Goal: Task Accomplishment & Management: Manage account settings

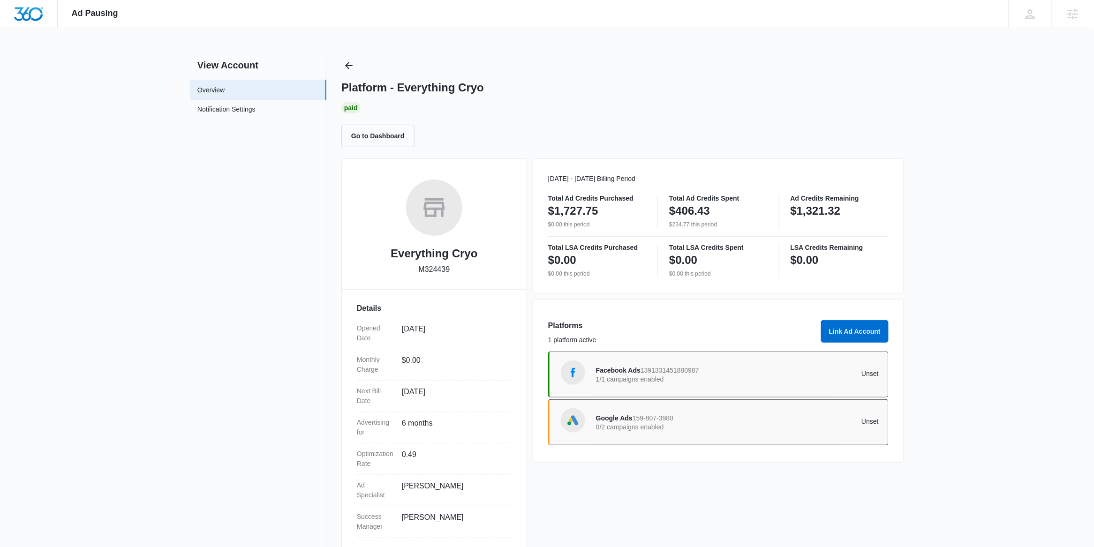
click at [699, 368] on span "1391331451880987" at bounding box center [669, 371] width 59 height 8
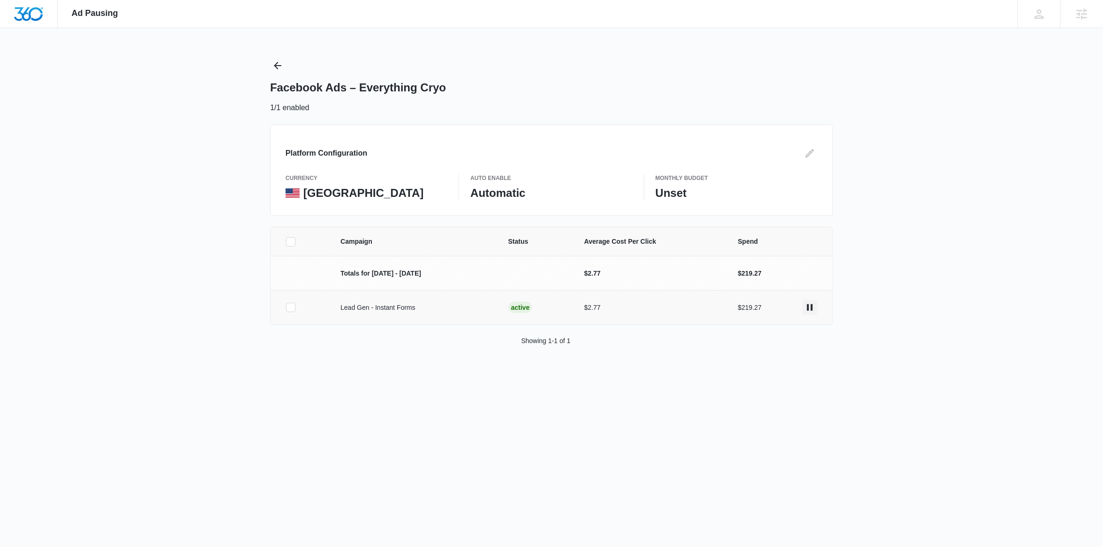
click at [811, 311] on icon "actions.pause" at bounding box center [809, 307] width 11 height 11
click at [813, 152] on icon "Edit" at bounding box center [809, 153] width 11 height 11
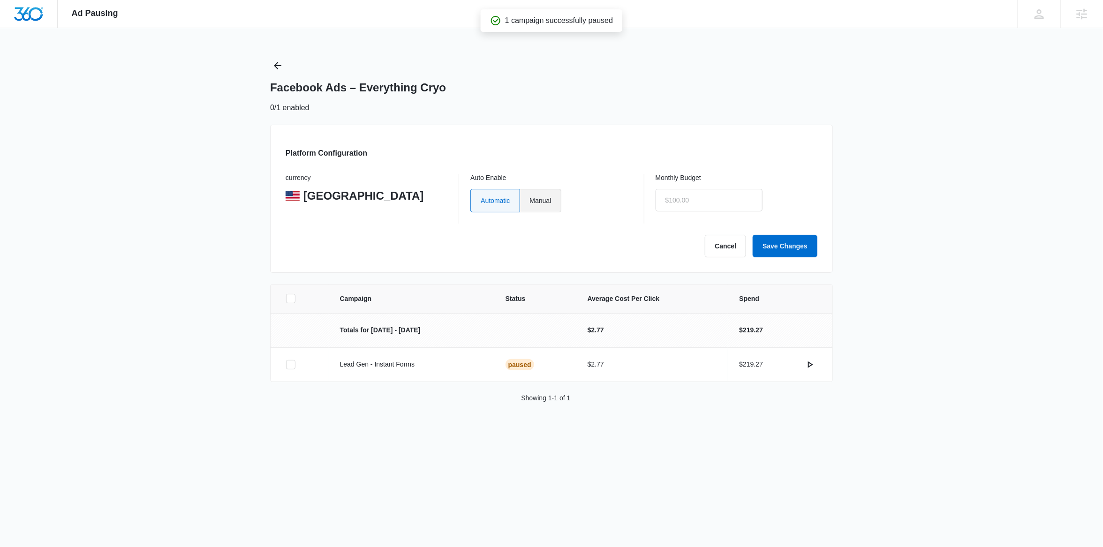
drag, startPoint x: 552, startPoint y: 199, endPoint x: 557, endPoint y: 201, distance: 5.5
click at [551, 199] on label "Manual" at bounding box center [540, 200] width 41 height 23
click at [530, 200] on input "Manual" at bounding box center [529, 200] width 0 height 0
radio input "true"
click at [713, 199] on input "$0.00" at bounding box center [708, 200] width 107 height 23
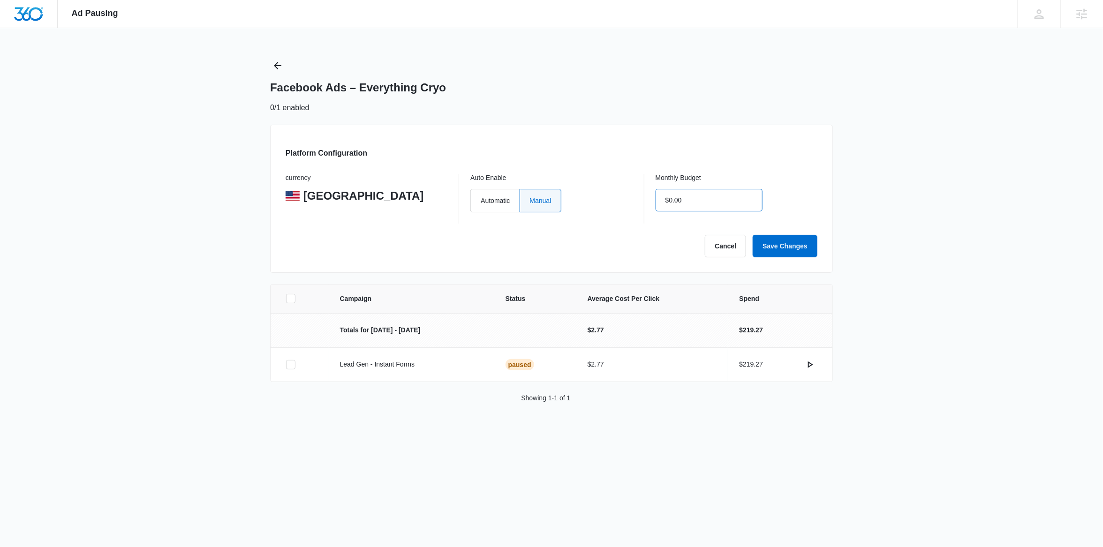
type input "$0.01"
click button "Save Changes" at bounding box center [785, 246] width 65 height 23
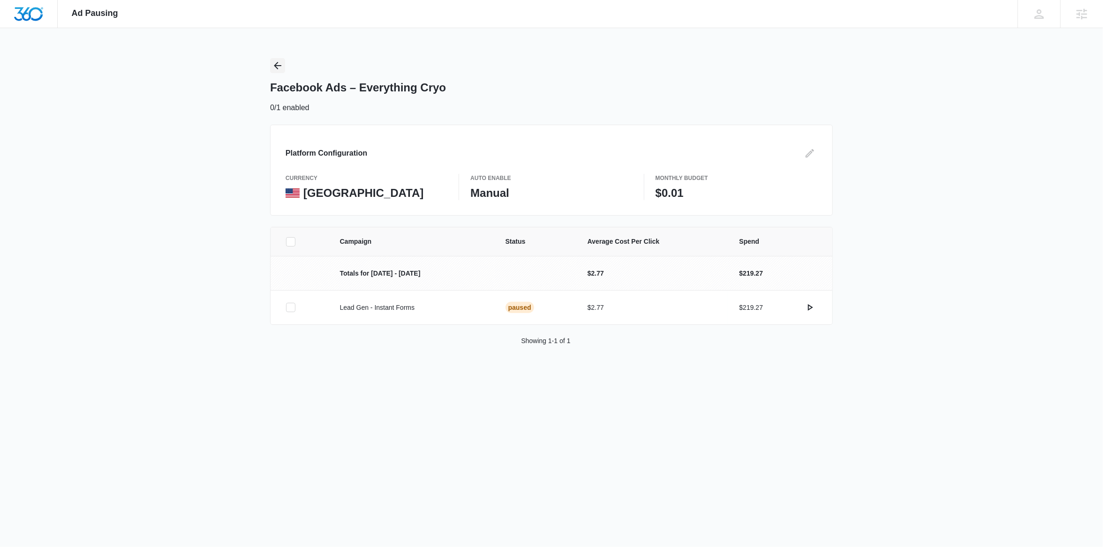
click at [279, 65] on icon "Back" at bounding box center [278, 66] width 8 height 8
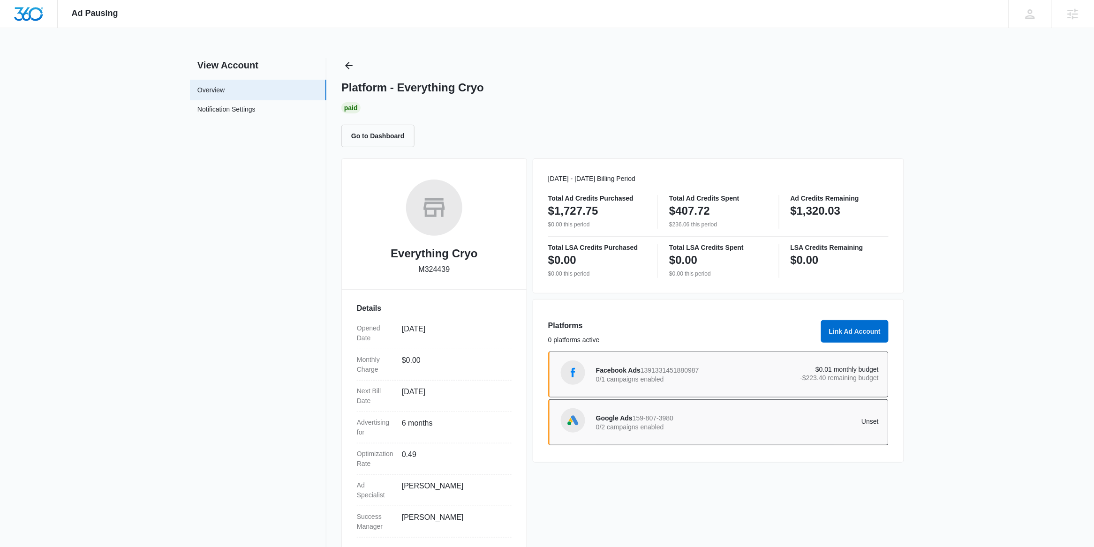
click at [722, 420] on div "Google Ads 159-807-3980 0/2 campaigns enabled" at bounding box center [667, 423] width 142 height 20
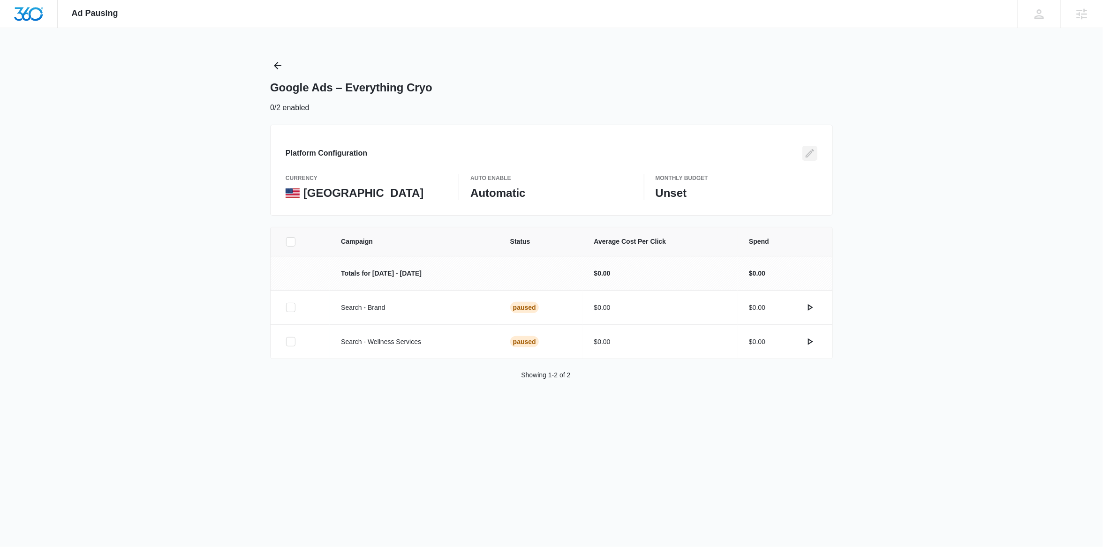
click at [812, 150] on icon "Edit" at bounding box center [810, 153] width 8 height 8
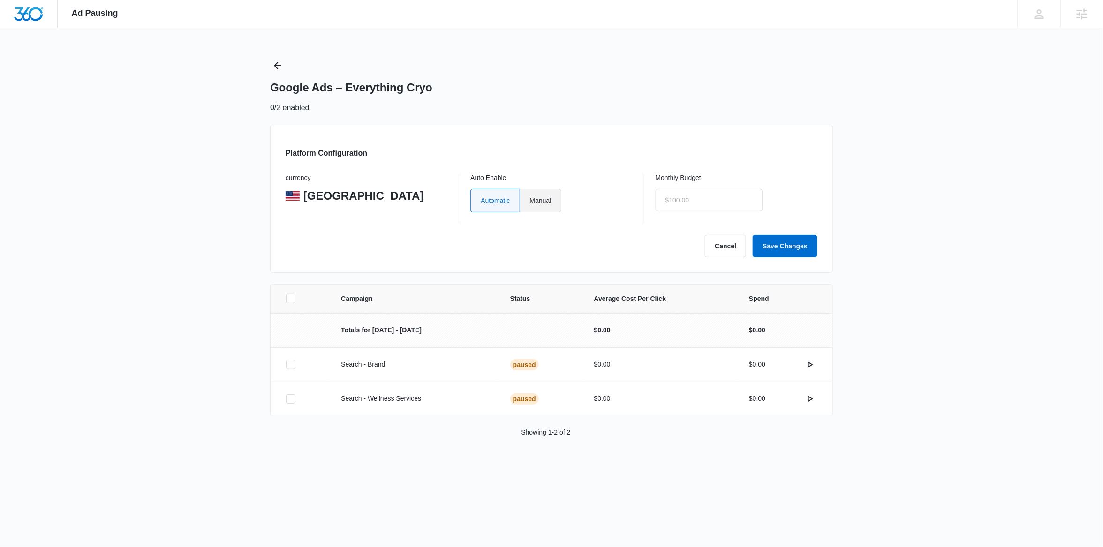
click at [540, 198] on label "Manual" at bounding box center [540, 200] width 41 height 23
click at [530, 200] on input "Manual" at bounding box center [529, 200] width 0 height 0
radio input "true"
click at [712, 199] on input "text" at bounding box center [708, 200] width 107 height 23
type input "$0.01"
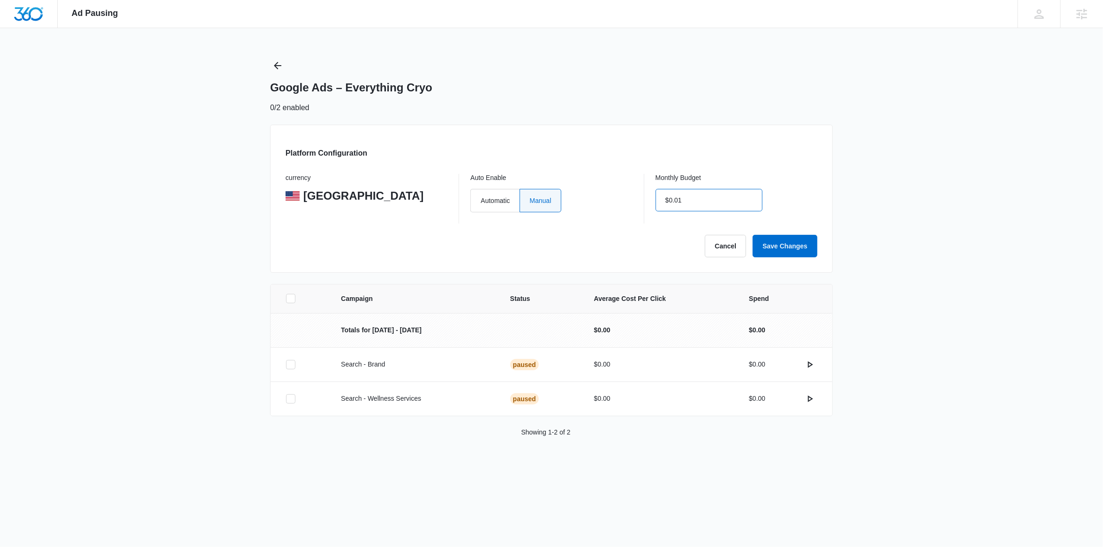
click button "Save Changes" at bounding box center [785, 246] width 65 height 23
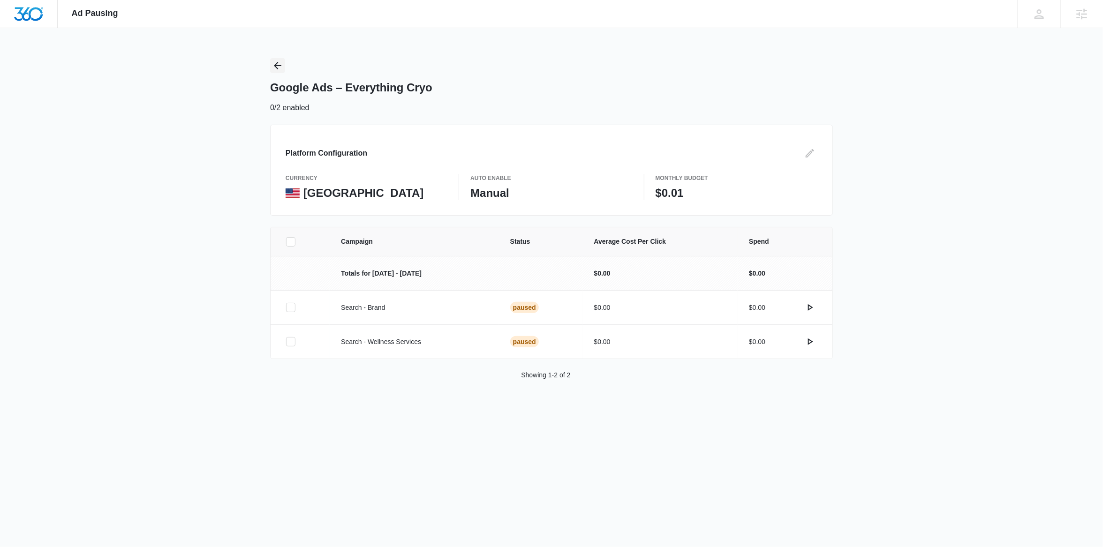
click at [276, 66] on icon "Back" at bounding box center [278, 66] width 8 height 8
